Goal: Task Accomplishment & Management: Use online tool/utility

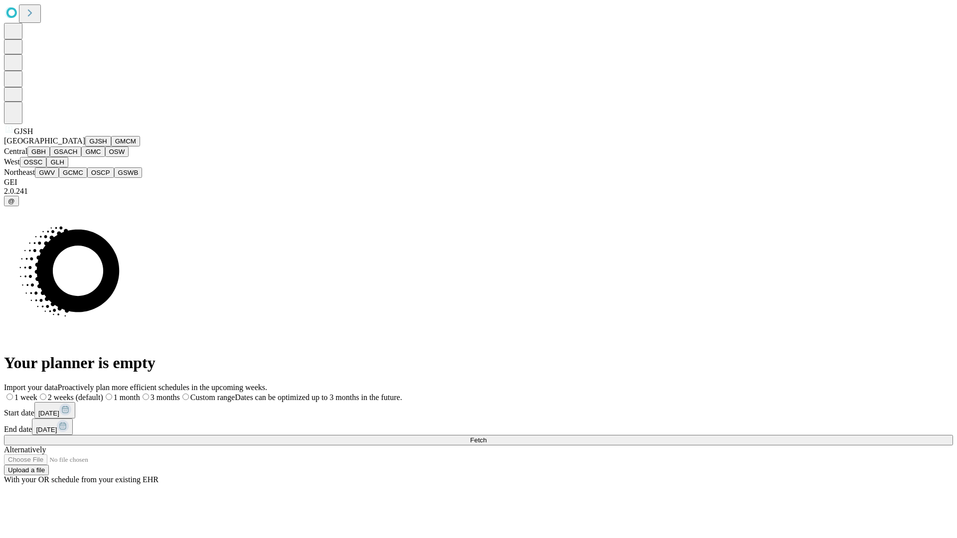
click at [85, 146] on button "GJSH" at bounding box center [98, 141] width 26 height 10
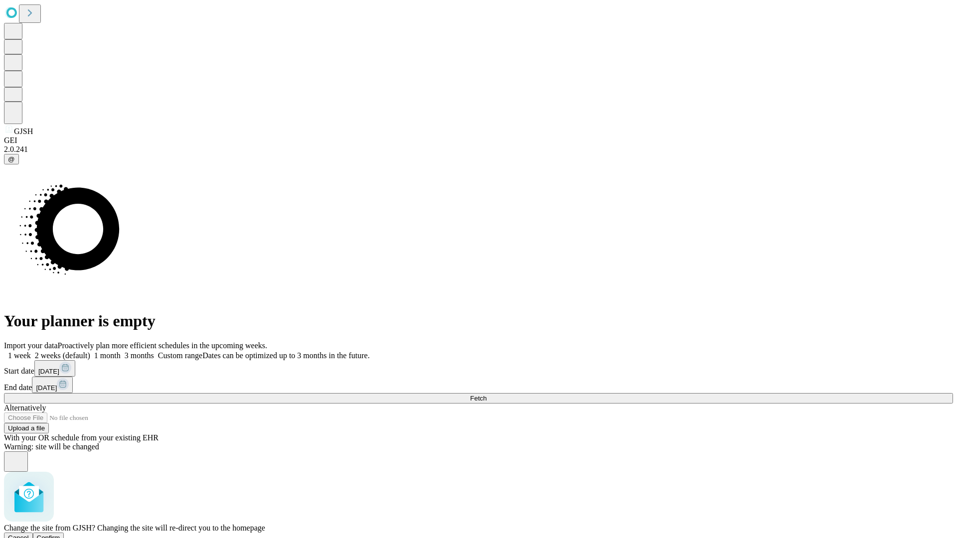
click at [60, 534] on span "Confirm" at bounding box center [48, 537] width 23 height 7
click at [90, 351] on label "2 weeks (default)" at bounding box center [60, 355] width 59 height 8
click at [486, 395] on span "Fetch" at bounding box center [478, 398] width 16 height 7
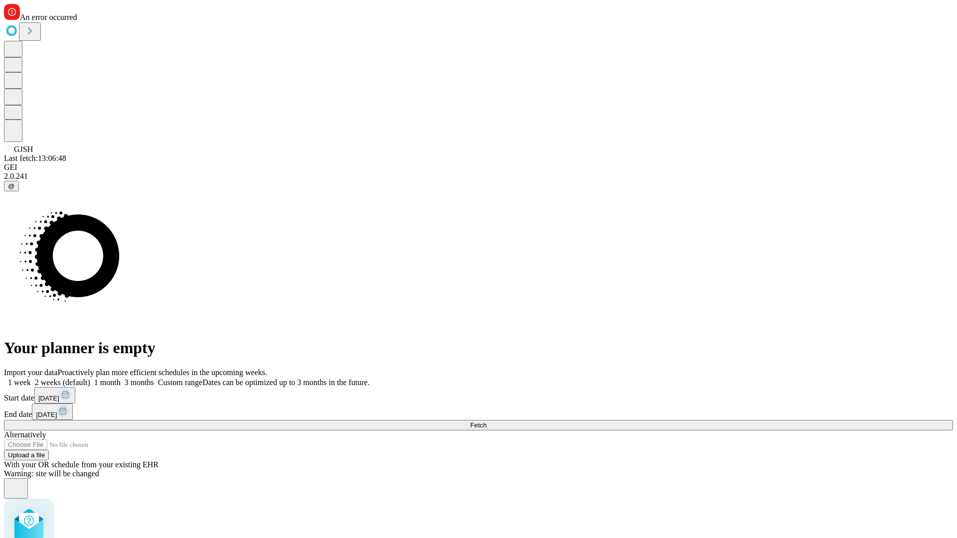
click at [90, 378] on label "2 weeks (default)" at bounding box center [60, 382] width 59 height 8
click at [486, 422] on span "Fetch" at bounding box center [478, 425] width 16 height 7
click at [90, 378] on label "2 weeks (default)" at bounding box center [60, 382] width 59 height 8
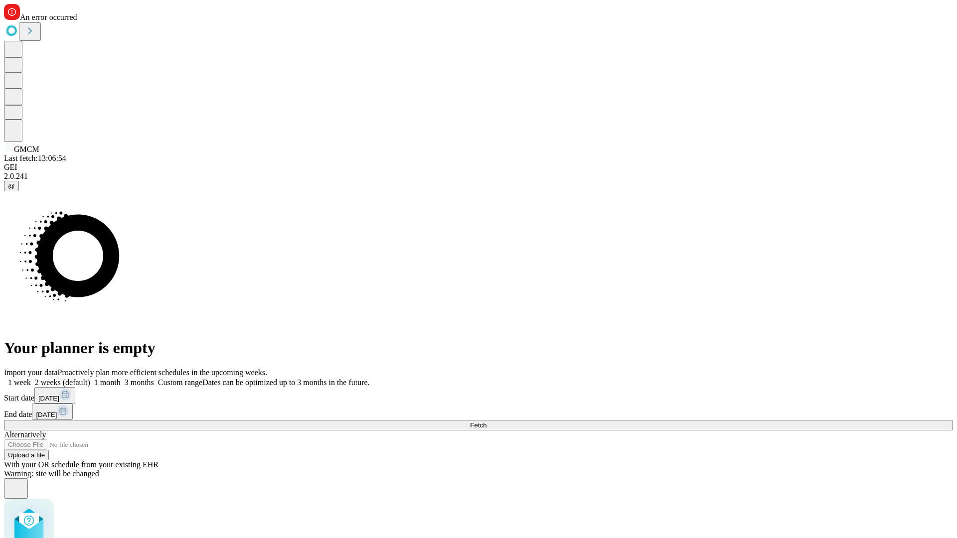
click at [486, 422] on span "Fetch" at bounding box center [478, 425] width 16 height 7
click at [90, 378] on label "2 weeks (default)" at bounding box center [60, 382] width 59 height 8
click at [486, 422] on span "Fetch" at bounding box center [478, 425] width 16 height 7
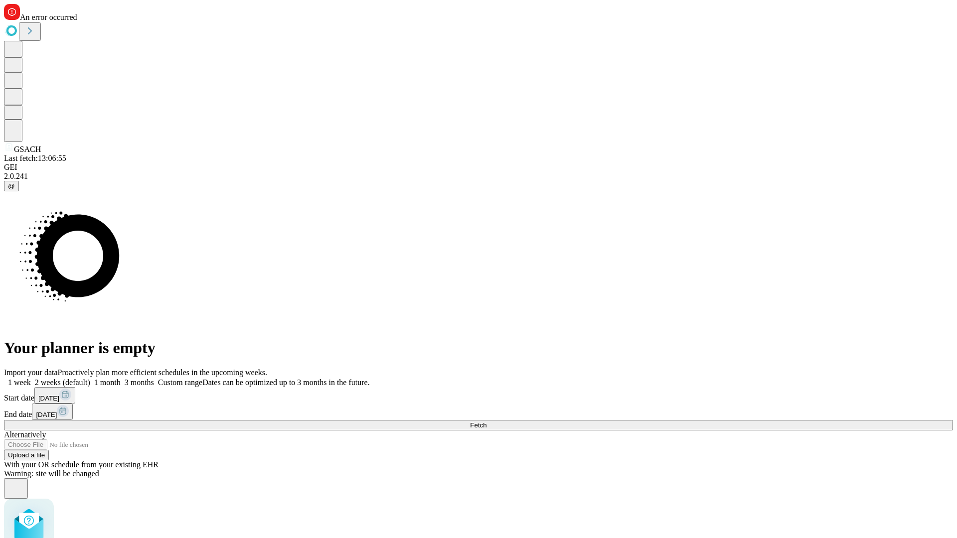
click at [90, 378] on label "2 weeks (default)" at bounding box center [60, 382] width 59 height 8
click at [486, 422] on span "Fetch" at bounding box center [478, 425] width 16 height 7
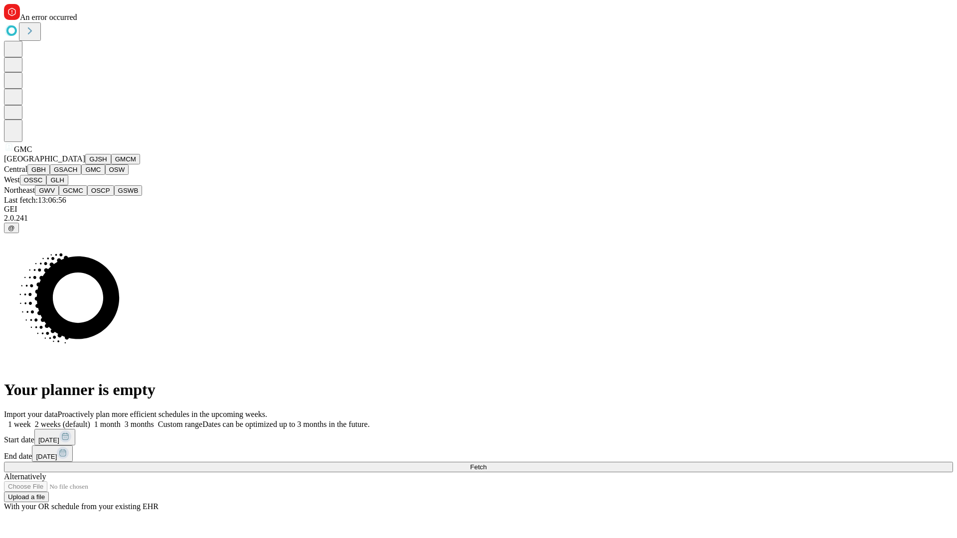
click at [105, 175] on button "OSW" at bounding box center [117, 169] width 24 height 10
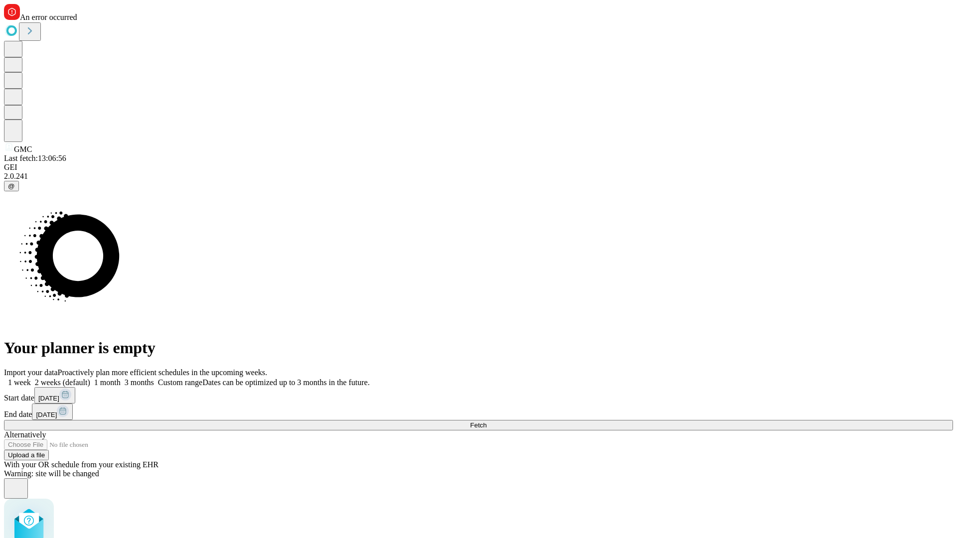
click at [90, 378] on label "2 weeks (default)" at bounding box center [60, 382] width 59 height 8
click at [486, 422] on span "Fetch" at bounding box center [478, 425] width 16 height 7
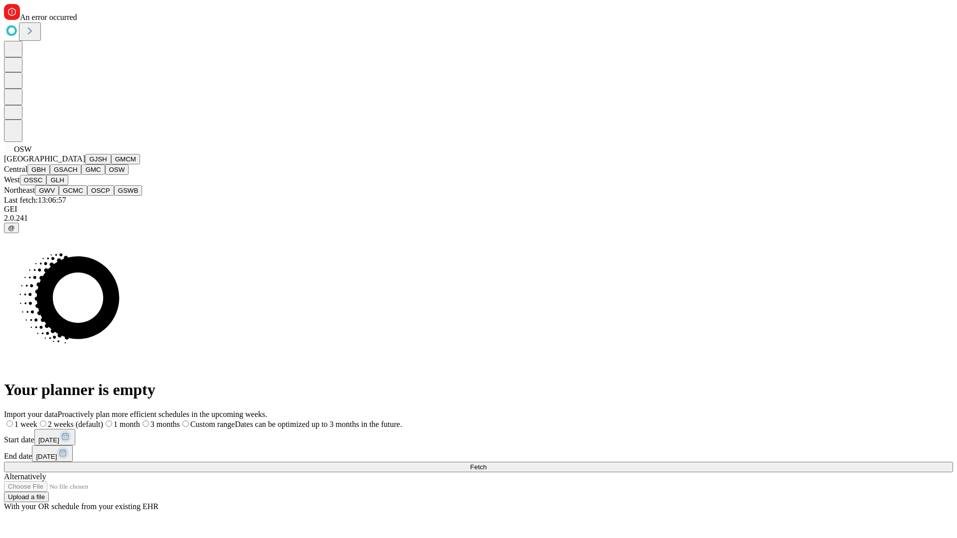
click at [47, 185] on button "OSSC" at bounding box center [33, 180] width 27 height 10
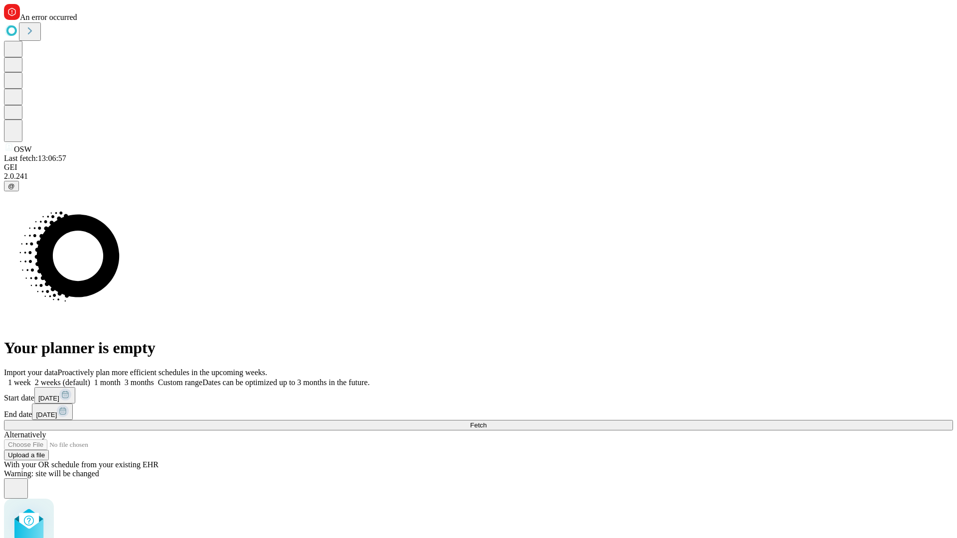
click at [90, 378] on label "2 weeks (default)" at bounding box center [60, 382] width 59 height 8
click at [486, 422] on span "Fetch" at bounding box center [478, 425] width 16 height 7
click at [90, 378] on label "2 weeks (default)" at bounding box center [60, 382] width 59 height 8
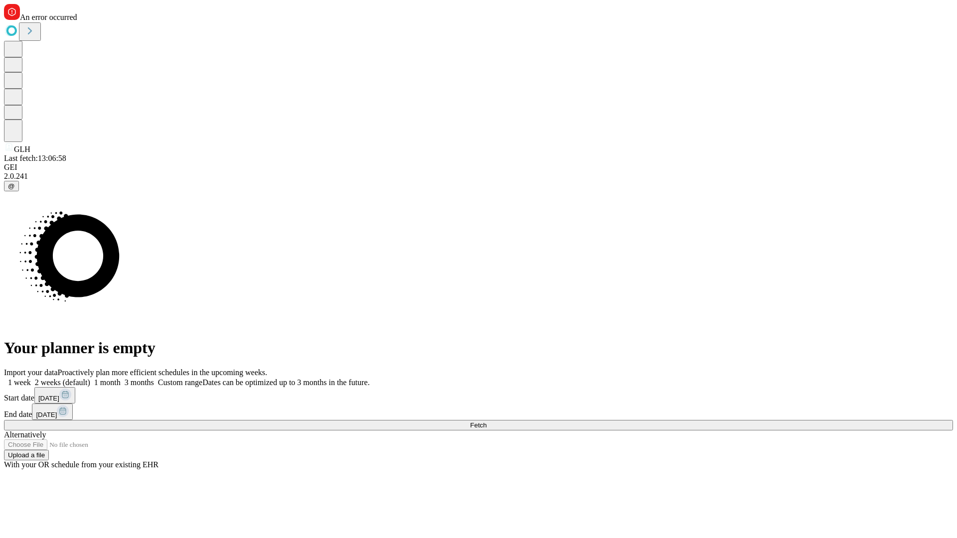
click at [486, 422] on span "Fetch" at bounding box center [478, 425] width 16 height 7
click at [90, 378] on label "2 weeks (default)" at bounding box center [60, 382] width 59 height 8
click at [486, 422] on span "Fetch" at bounding box center [478, 425] width 16 height 7
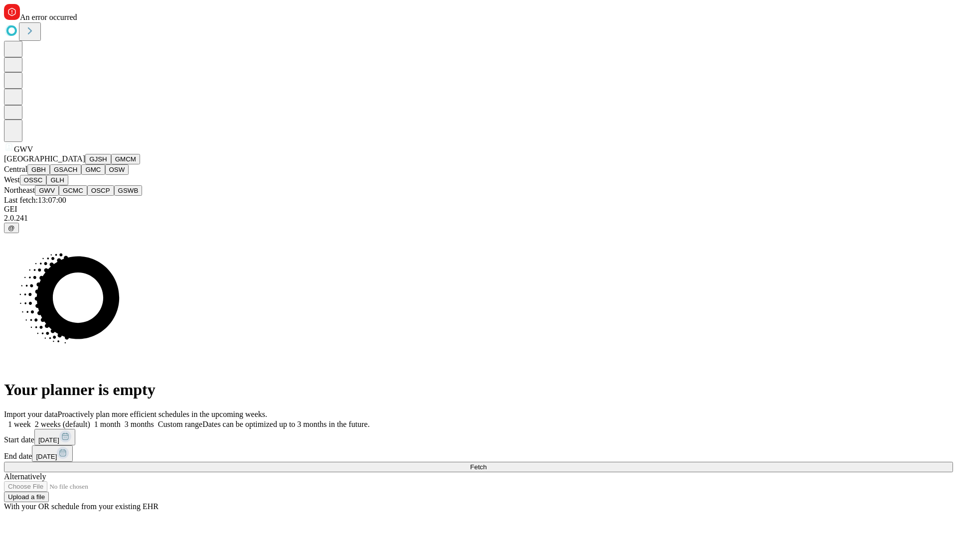
click at [77, 196] on button "GCMC" at bounding box center [73, 190] width 28 height 10
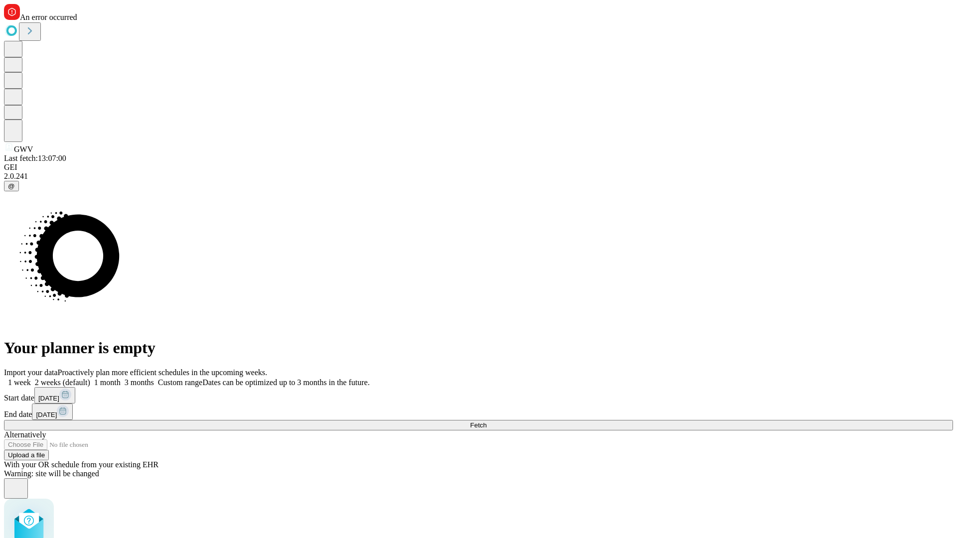
click at [90, 378] on label "2 weeks (default)" at bounding box center [60, 382] width 59 height 8
click at [486, 422] on span "Fetch" at bounding box center [478, 425] width 16 height 7
click at [90, 378] on label "2 weeks (default)" at bounding box center [60, 382] width 59 height 8
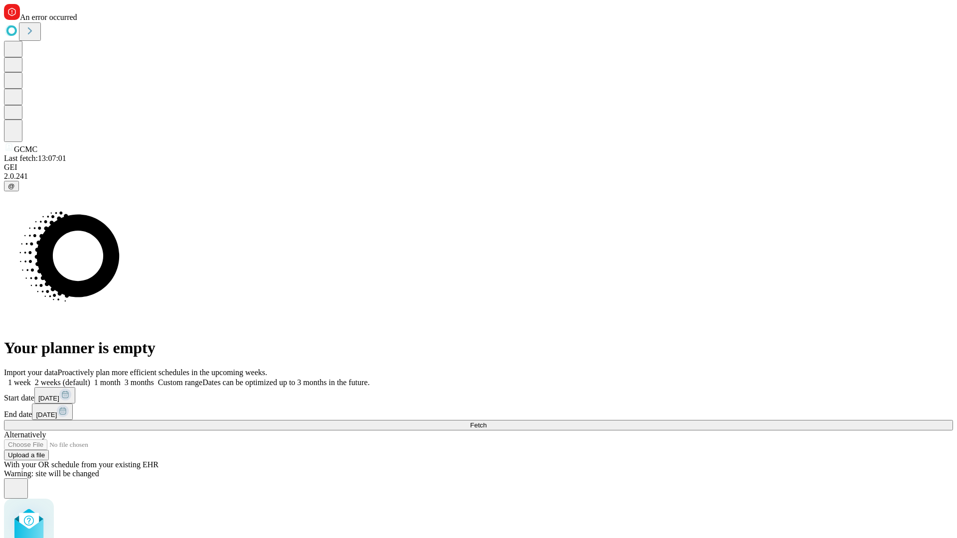
click at [486, 422] on span "Fetch" at bounding box center [478, 425] width 16 height 7
click at [90, 378] on label "2 weeks (default)" at bounding box center [60, 382] width 59 height 8
click at [486, 422] on span "Fetch" at bounding box center [478, 425] width 16 height 7
